Goal: Task Accomplishment & Management: Manage account settings

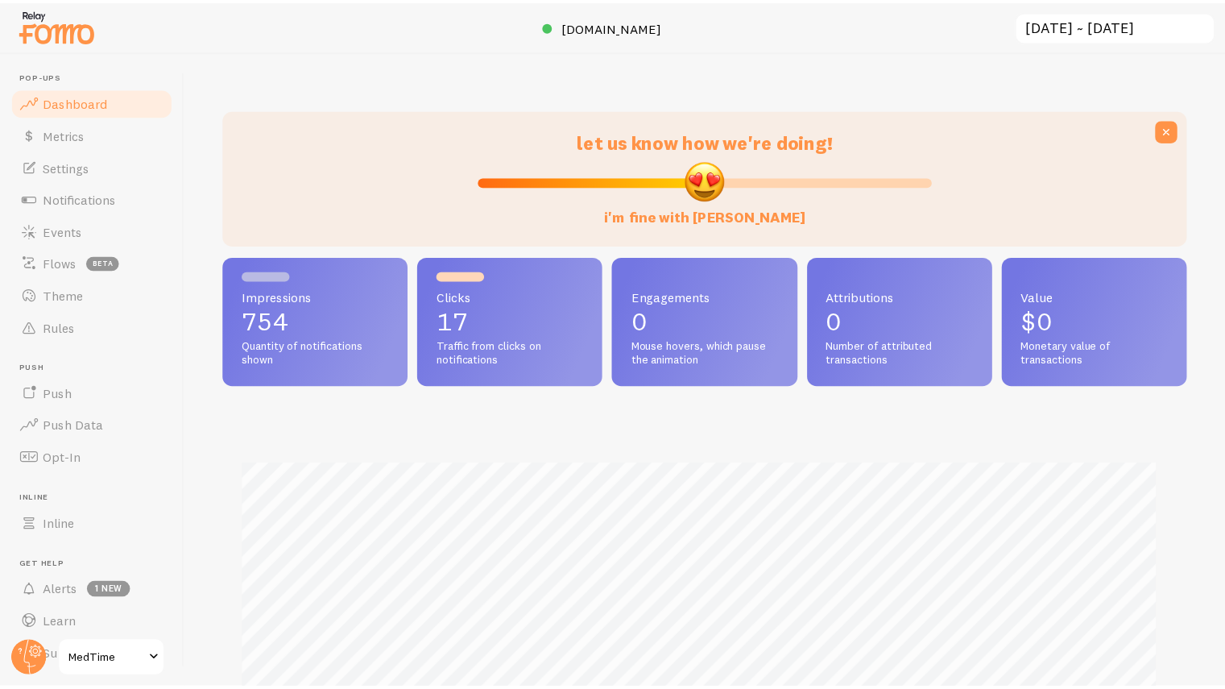
scroll to position [40, 0]
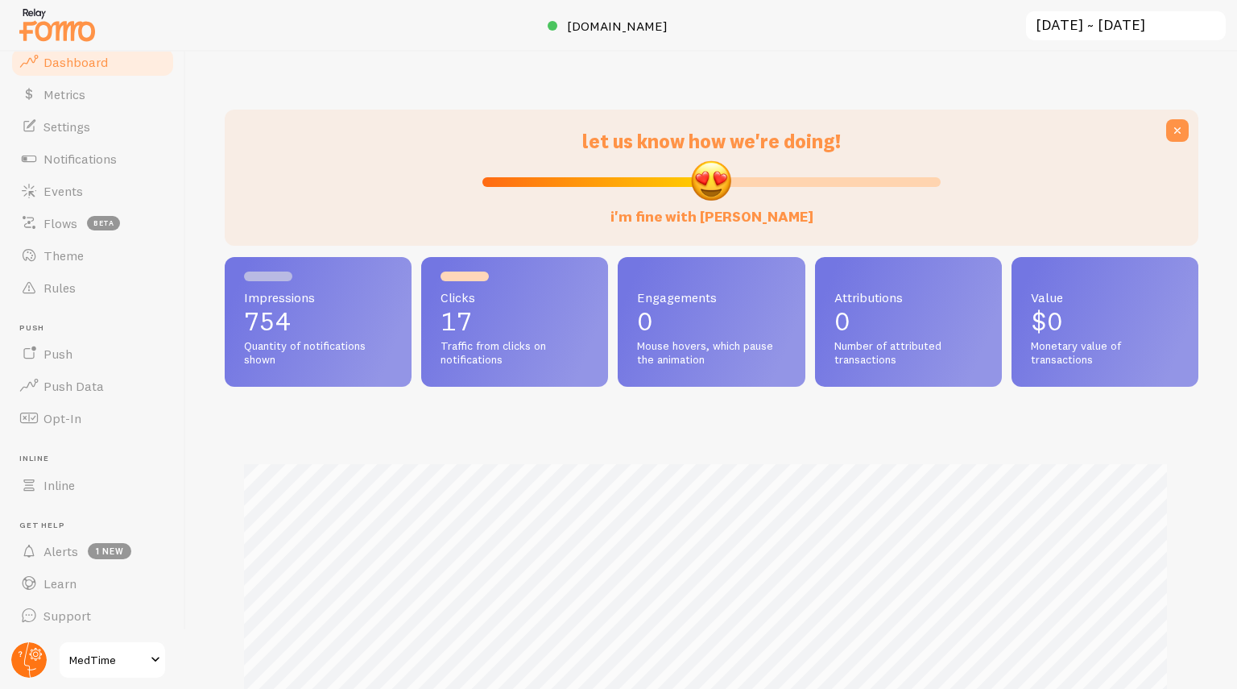
click at [34, 660] on circle at bounding box center [28, 659] width 35 height 35
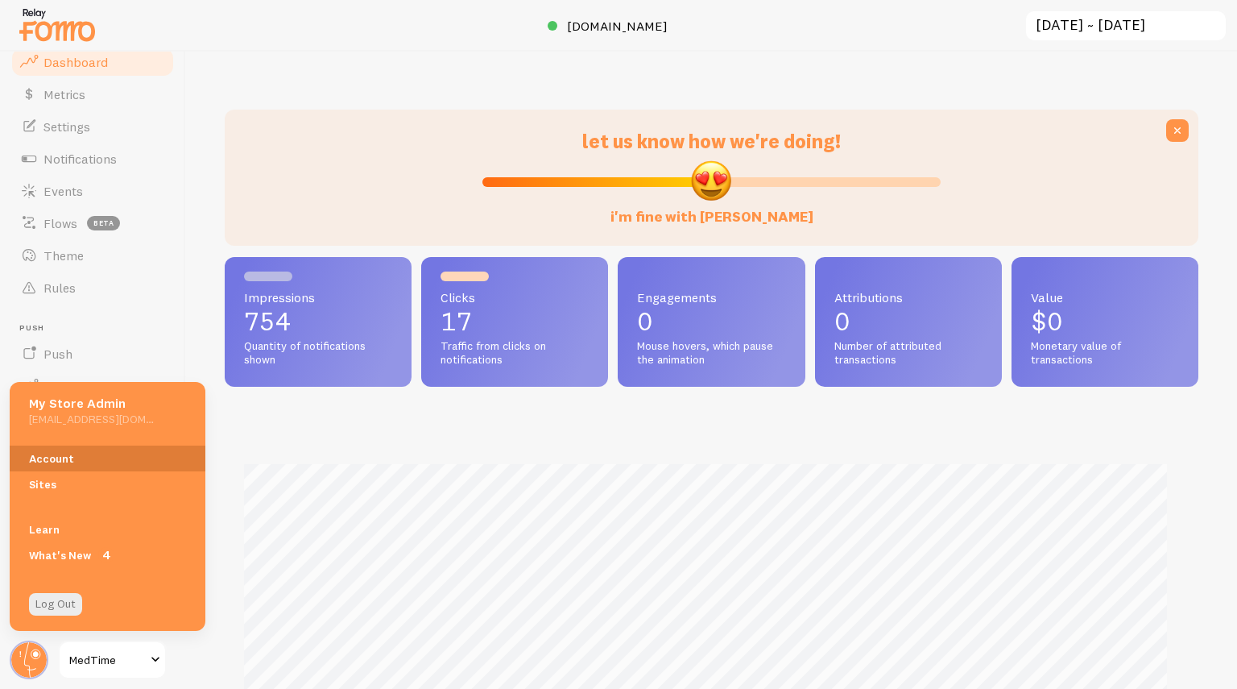
click at [69, 460] on link "Account" at bounding box center [108, 458] width 196 height 26
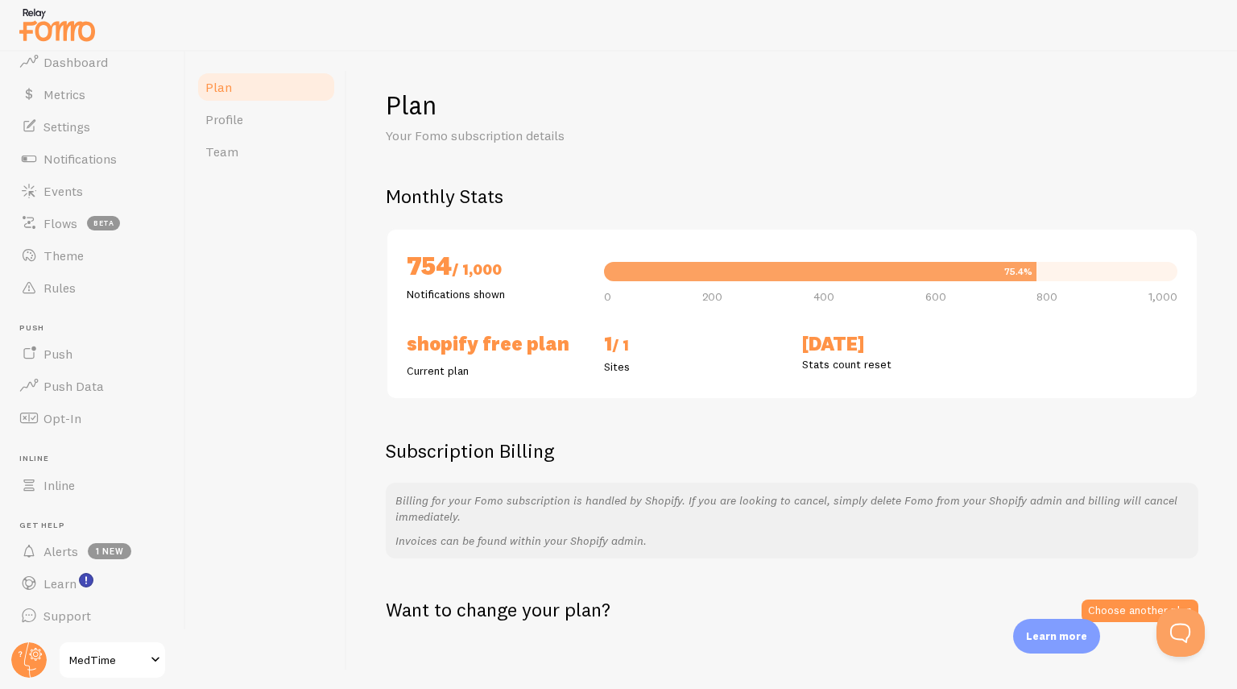
scroll to position [11, 0]
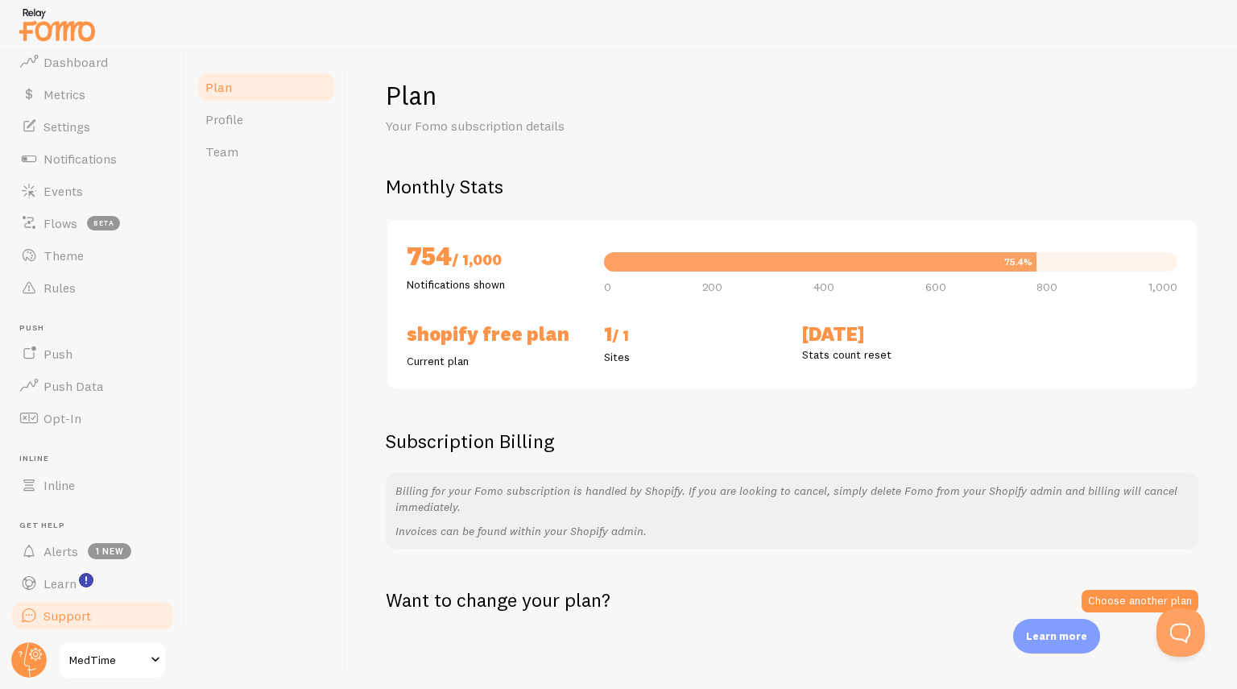
click at [72, 616] on span "Support" at bounding box center [67, 615] width 48 height 16
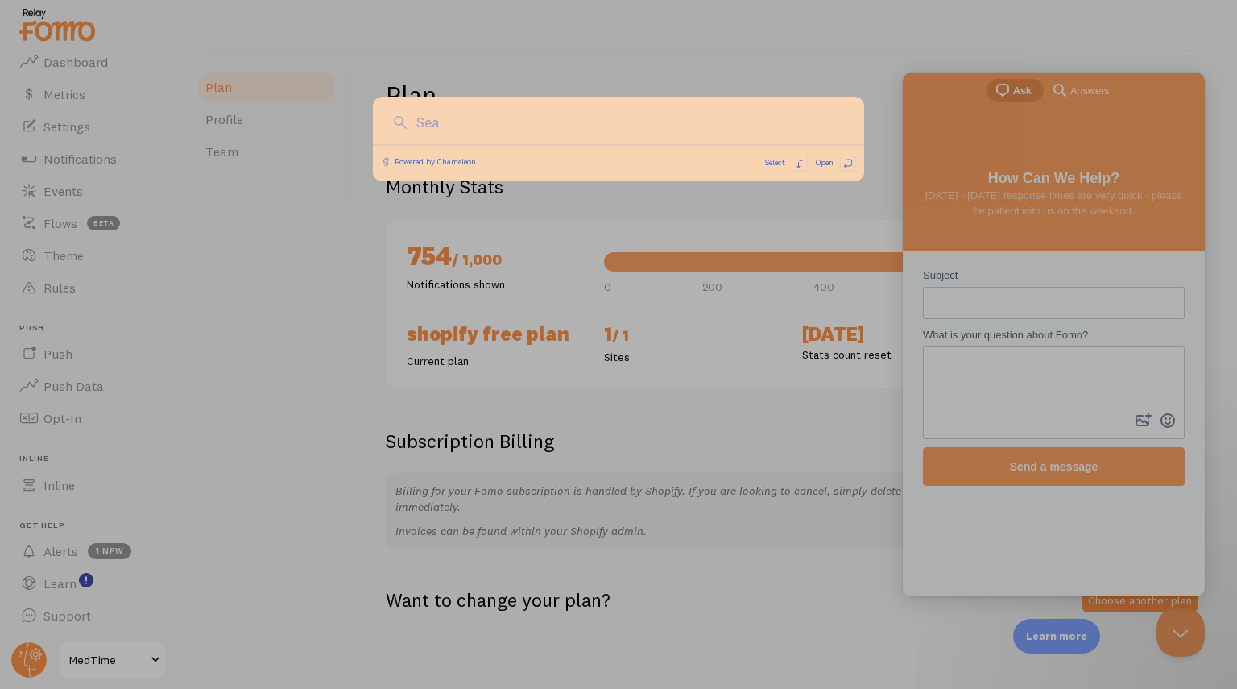
scroll to position [0, 0]
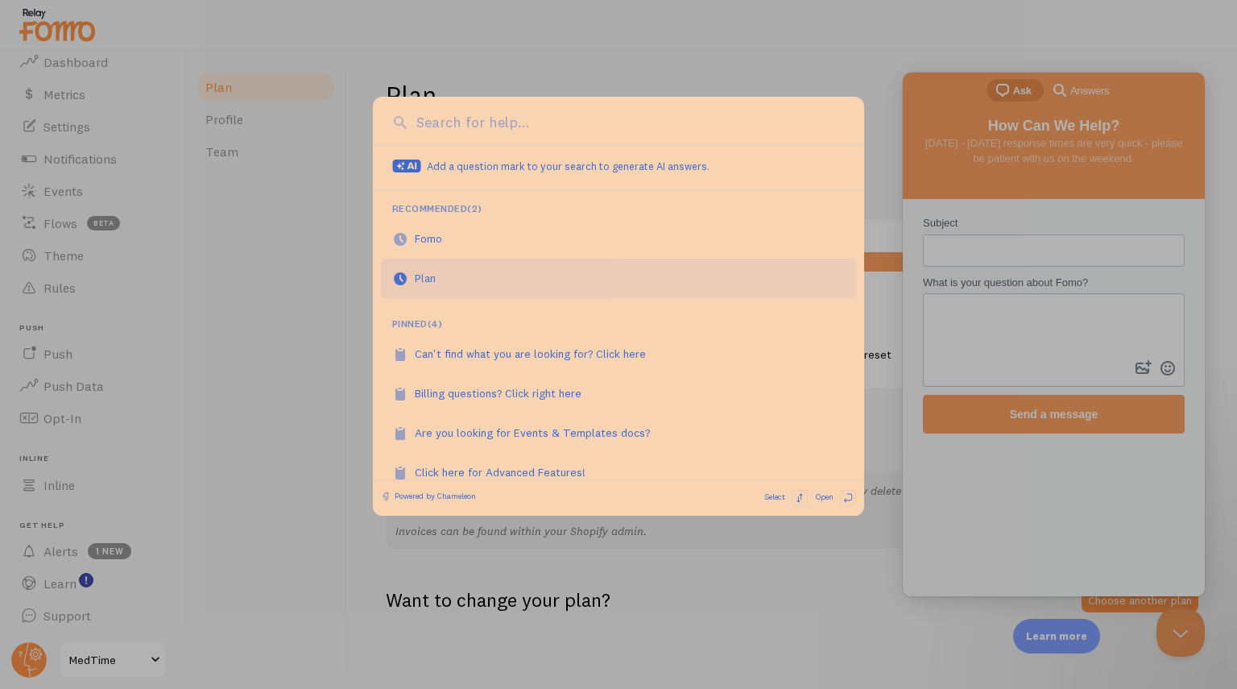
click at [442, 289] on link "Plan" at bounding box center [618, 278] width 475 height 39
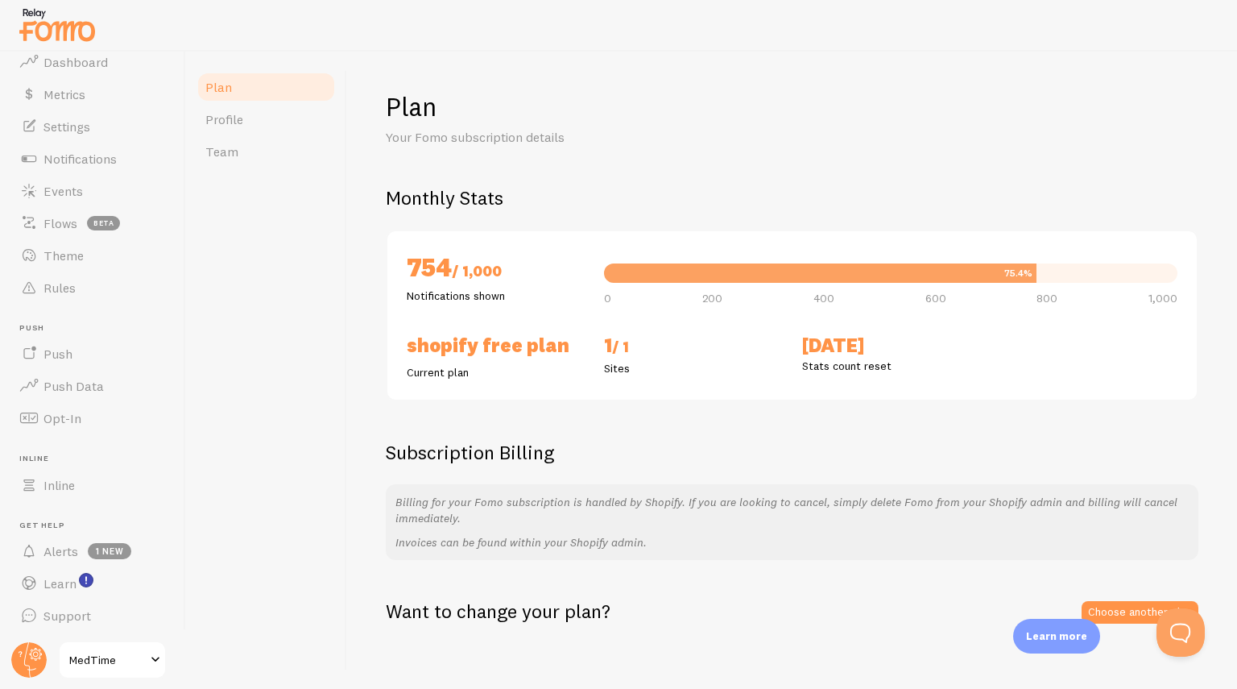
scroll to position [40, 0]
click at [56, 619] on span "Support" at bounding box center [67, 615] width 48 height 16
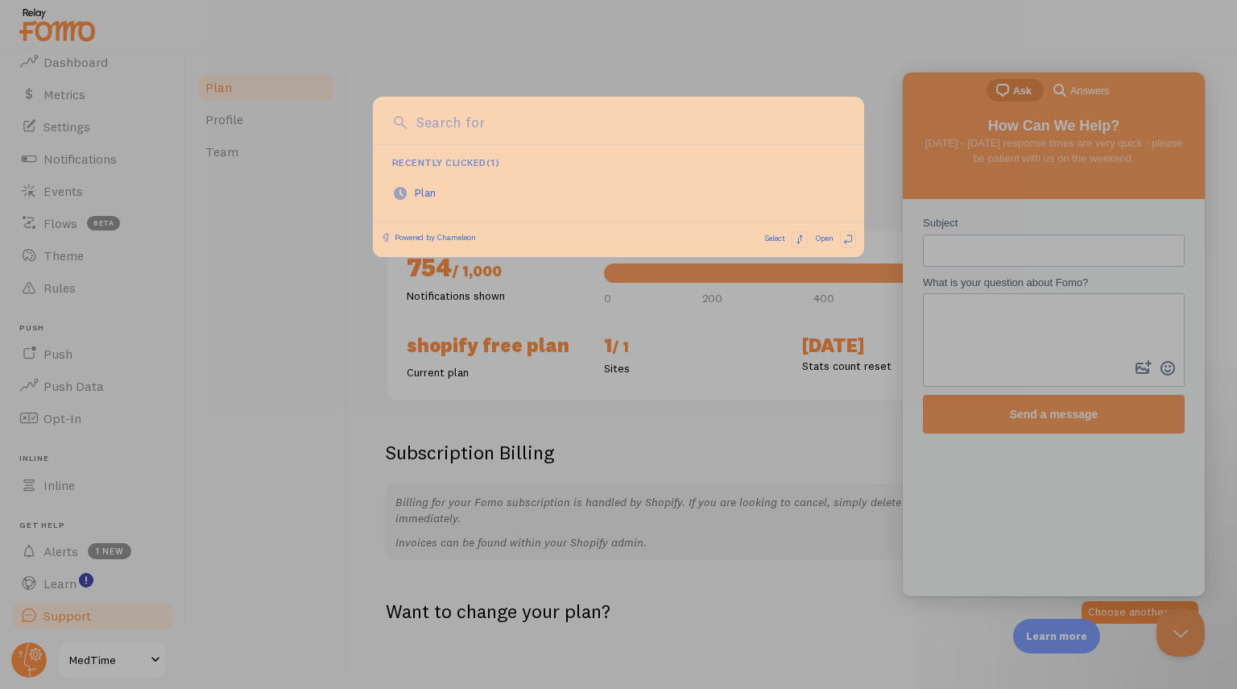
scroll to position [0, 0]
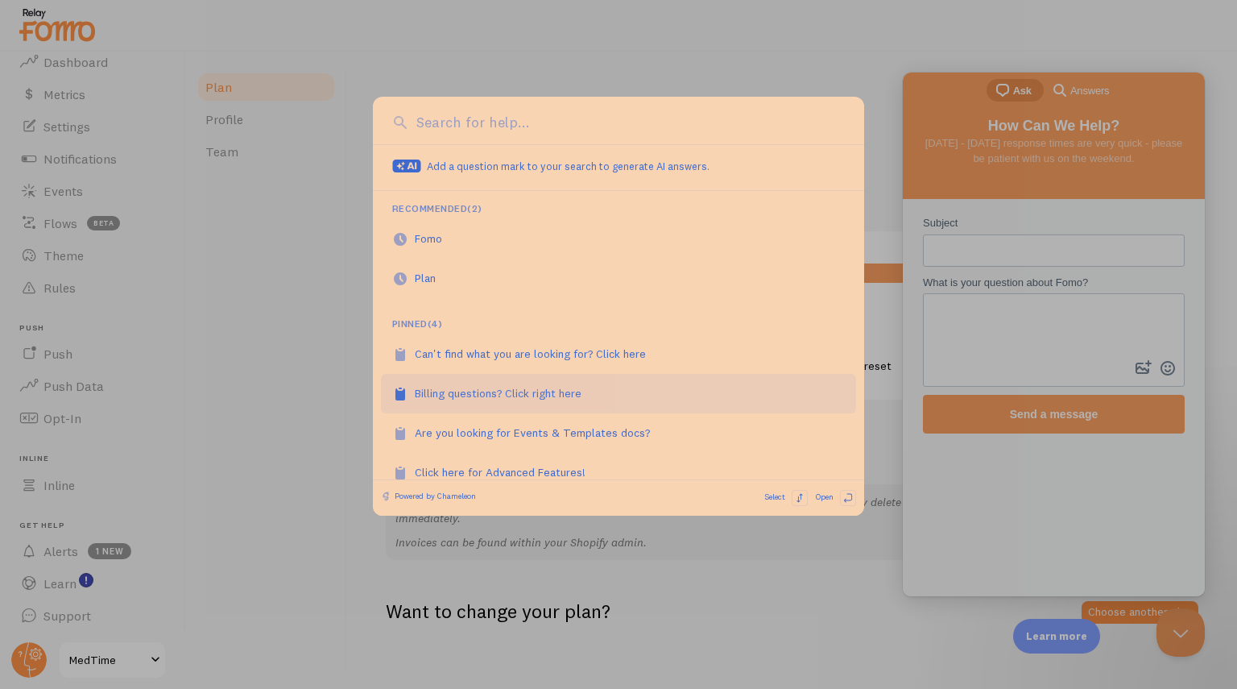
click at [539, 391] on div "Billing questions? Click right here" at bounding box center [507, 393] width 184 height 16
